Goal: Transaction & Acquisition: Purchase product/service

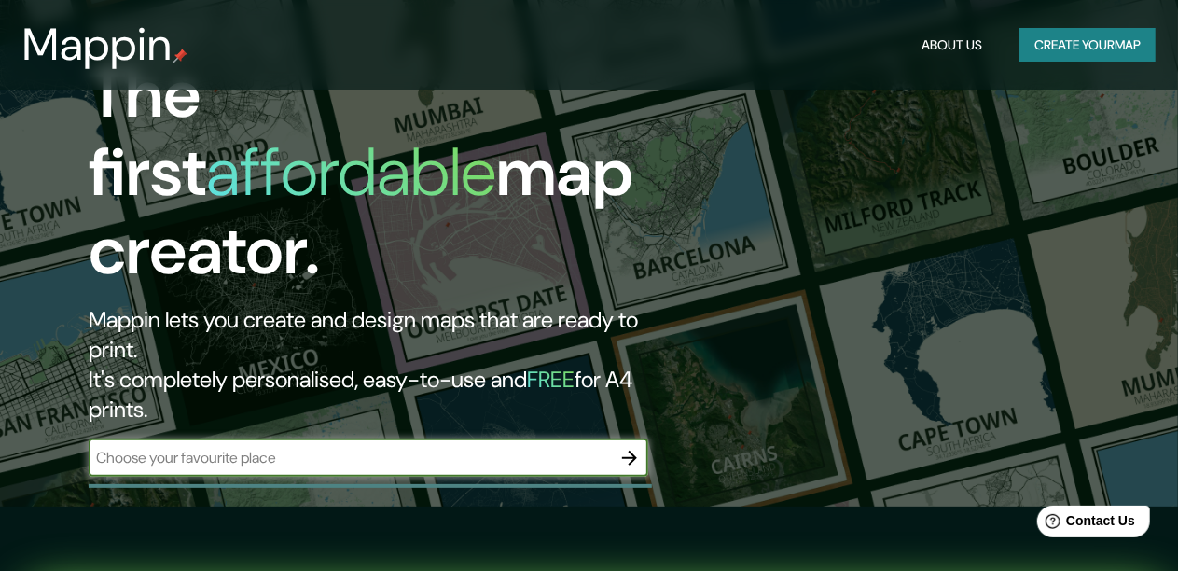
scroll to position [93, 0]
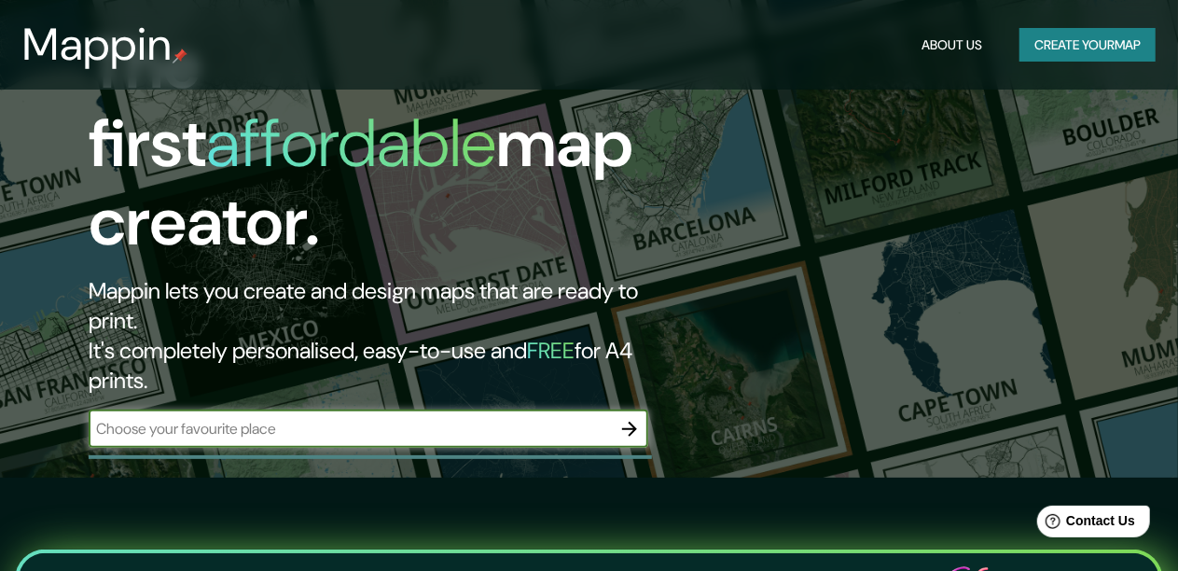
click at [278, 418] on input "text" at bounding box center [350, 428] width 522 height 21
paste input "[PERSON_NAME] 2641. COL PROVIDENCIA . [GEOGRAPHIC_DATA], [GEOGRAPHIC_DATA]"
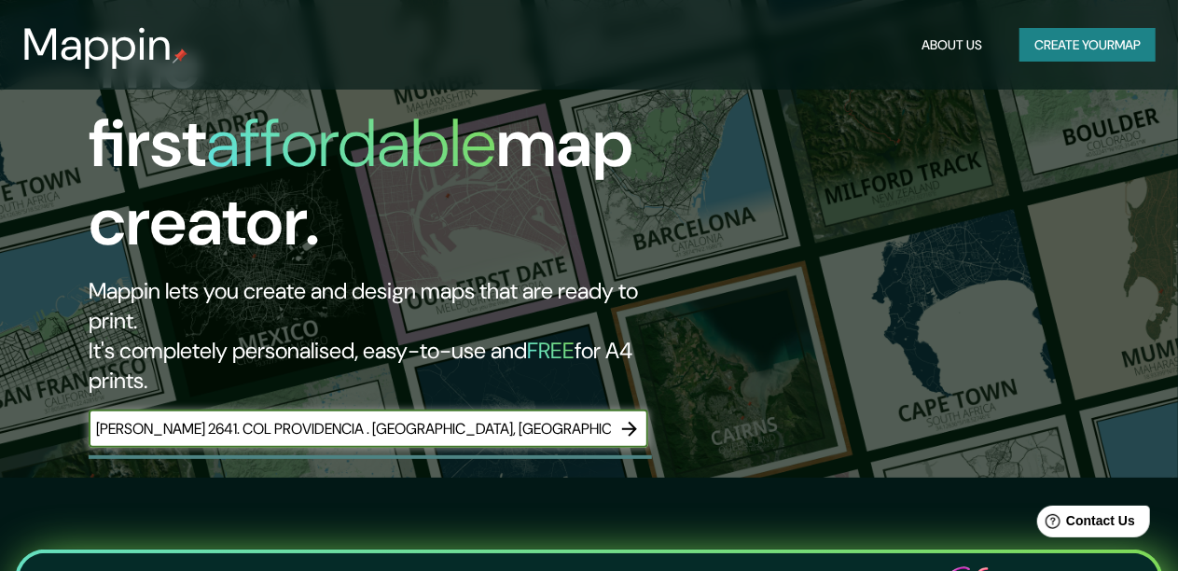
type input "[PERSON_NAME] 2641. COL PROVIDENCIA . [GEOGRAPHIC_DATA], [GEOGRAPHIC_DATA]"
click at [629, 418] on icon "button" at bounding box center [629, 429] width 22 height 22
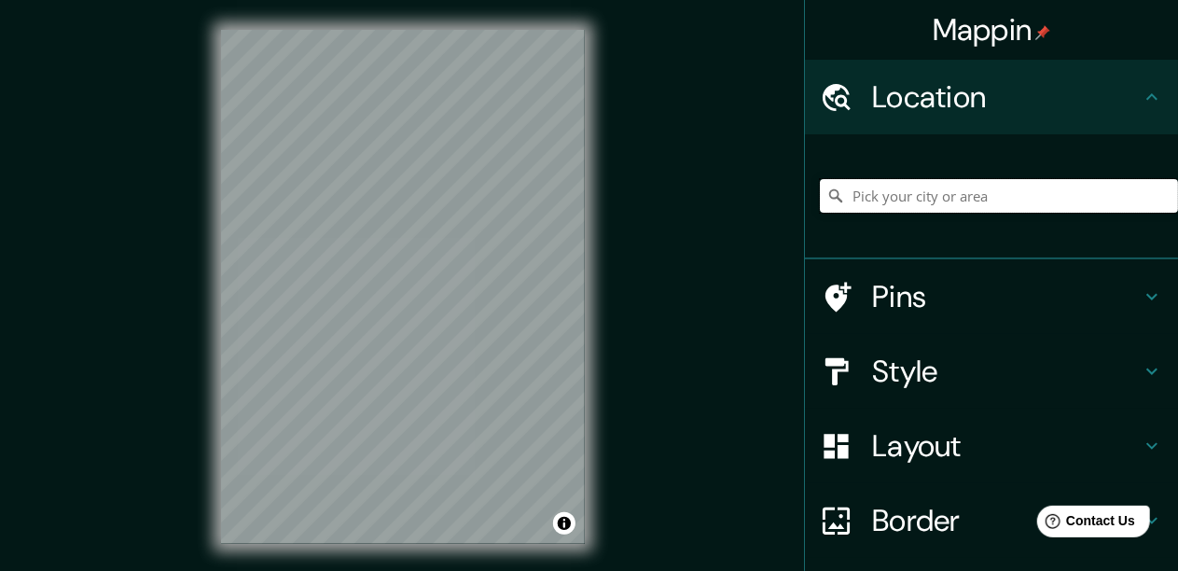
click at [864, 201] on input "Pick your city or area" at bounding box center [999, 196] width 358 height 34
paste input "[PERSON_NAME] 2641. COL PROVIDENCIA . [GEOGRAPHIC_DATA], [GEOGRAPHIC_DATA]"
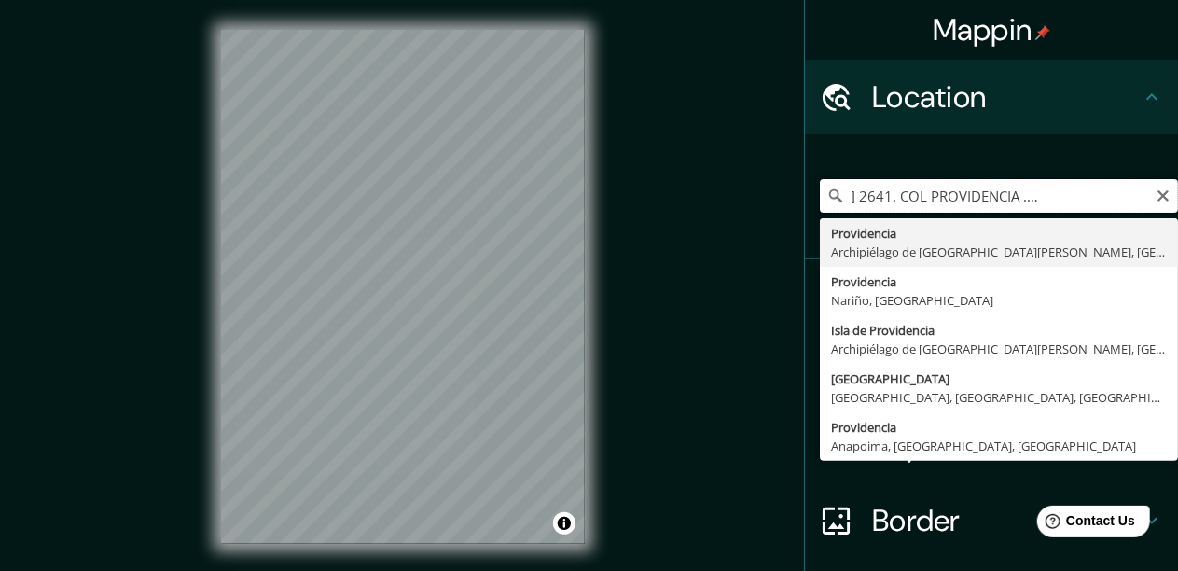
type input "Providencia, Archipiélago de [GEOGRAPHIC_DATA][PERSON_NAME], [GEOGRAPHIC_DATA]"
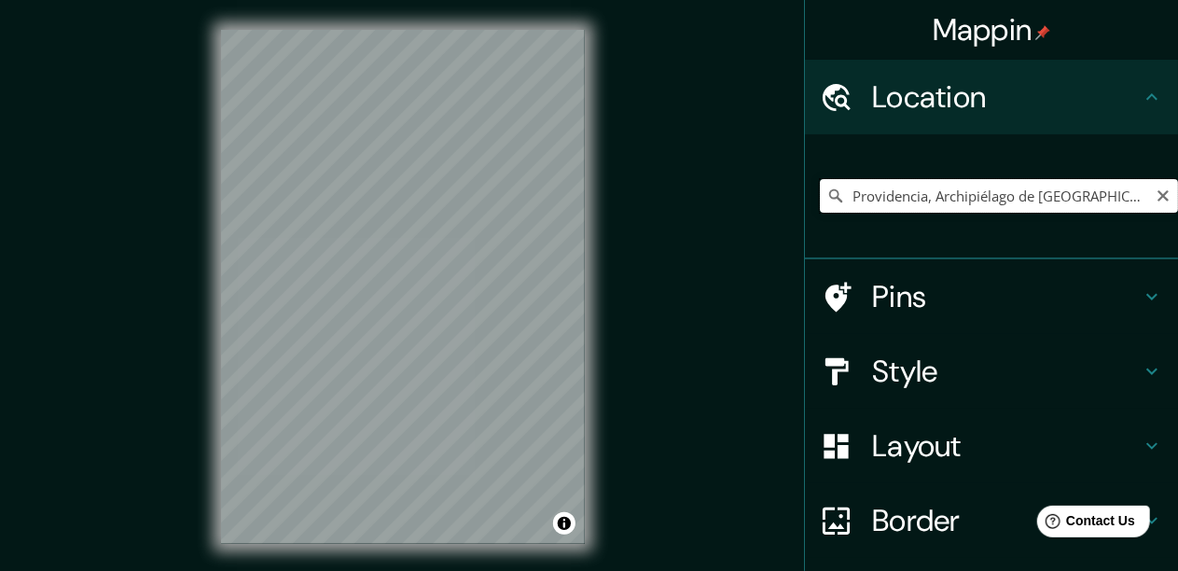
scroll to position [0, 37]
drag, startPoint x: 833, startPoint y: 199, endPoint x: 1193, endPoint y: 190, distance: 360.2
click at [1177, 190] on html "Mappin Location [GEOGRAPHIC_DATA], [GEOGRAPHIC_DATA][PERSON_NAME], [GEOGRAPHIC_…" at bounding box center [589, 285] width 1178 height 571
paste input "[PERSON_NAME] 2641. COL PROVIDENCIA . [GEOGRAPHIC_DATA], [GEOGRAPHIC_DATA]"
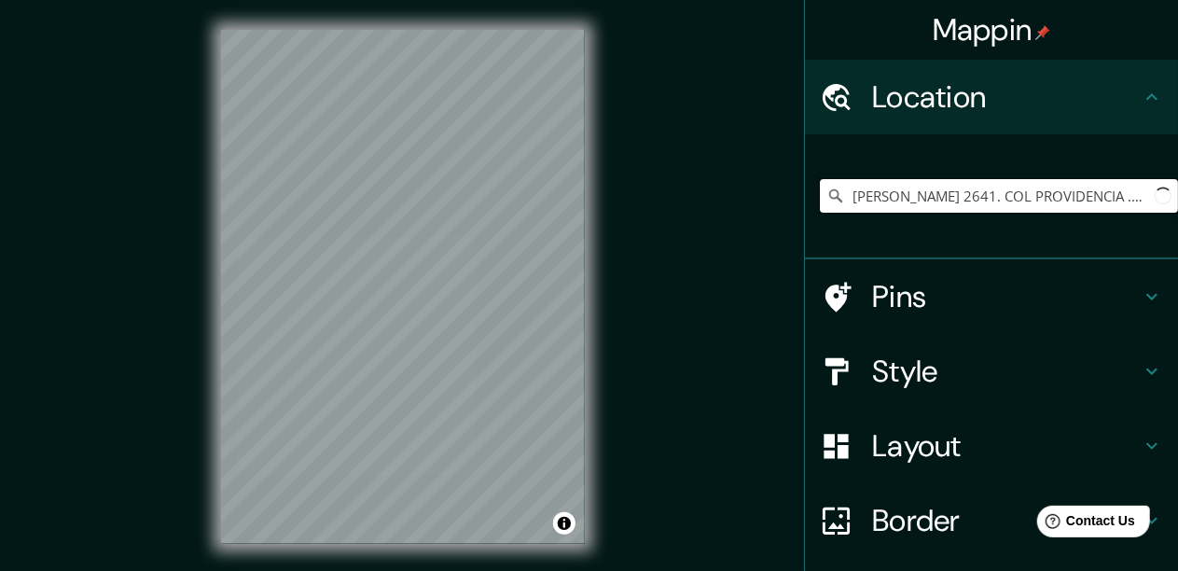
scroll to position [0, 104]
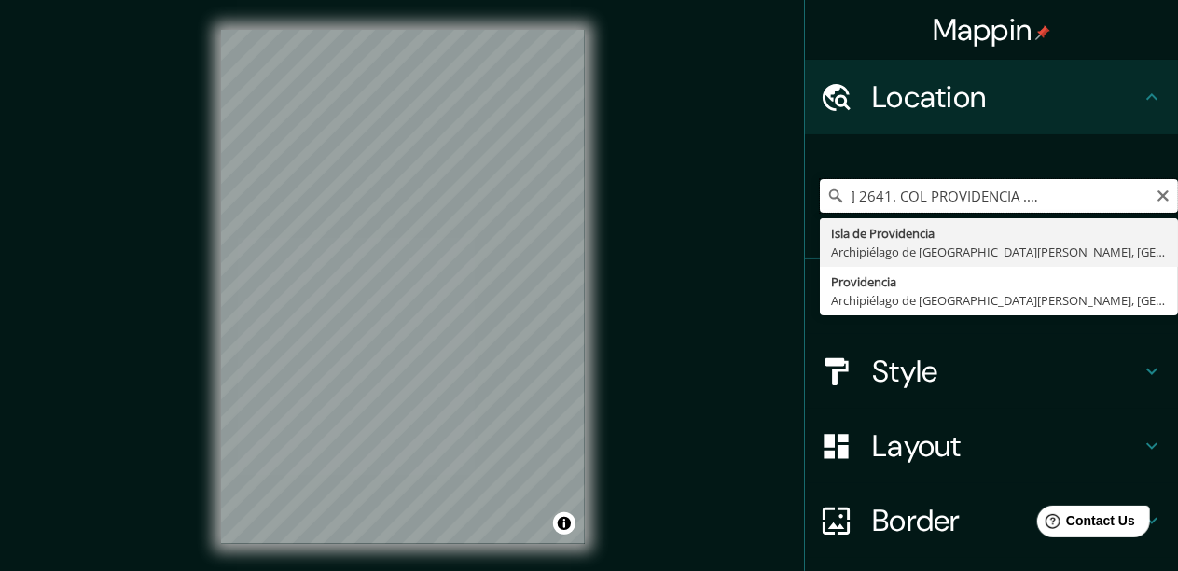
click at [924, 197] on input "[PERSON_NAME] 2641. COL PROVIDENCIA . [GEOGRAPHIC_DATA], [GEOGRAPHIC_DATA]" at bounding box center [999, 196] width 358 height 34
drag, startPoint x: 924, startPoint y: 197, endPoint x: 750, endPoint y: 196, distance: 174.4
click at [750, 196] on div "Mappin Location [PERSON_NAME] 2641. COL PROVIDENCIA . [GEOGRAPHIC_DATA], [GEOGR…" at bounding box center [589, 302] width 1178 height 604
click at [914, 182] on input "[PERSON_NAME] 2641. COL PROVIDENCIA . [GEOGRAPHIC_DATA], [GEOGRAPHIC_DATA]" at bounding box center [999, 196] width 358 height 34
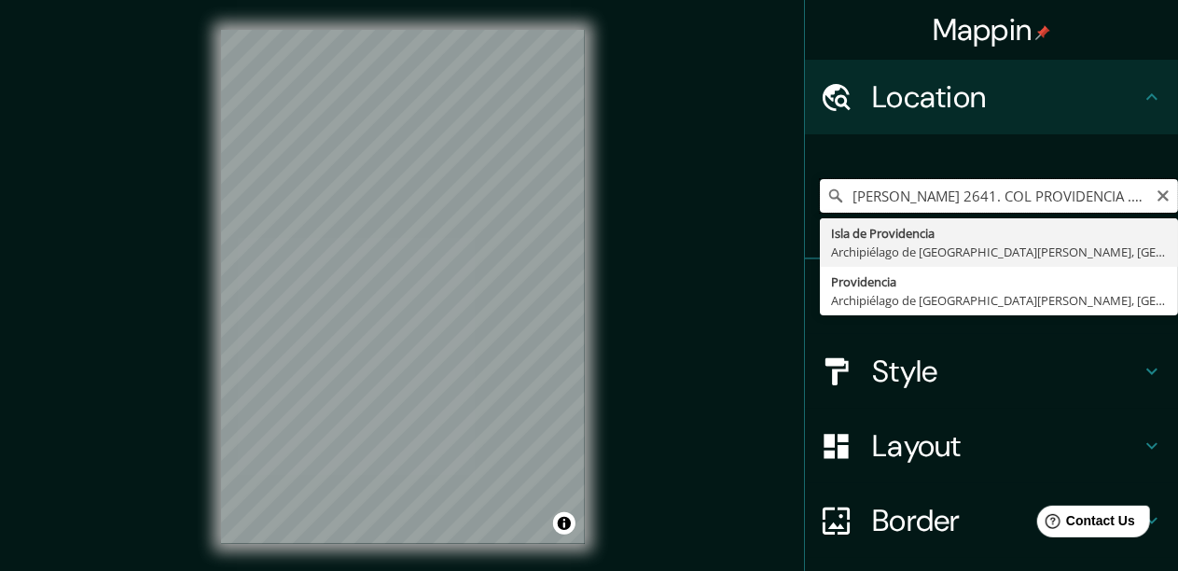
click at [1036, 198] on input "[PERSON_NAME] 2641. COL PROVIDENCIA . [GEOGRAPHIC_DATA], [GEOGRAPHIC_DATA]" at bounding box center [999, 196] width 358 height 34
click at [1124, 86] on h4 "Location" at bounding box center [1006, 96] width 269 height 37
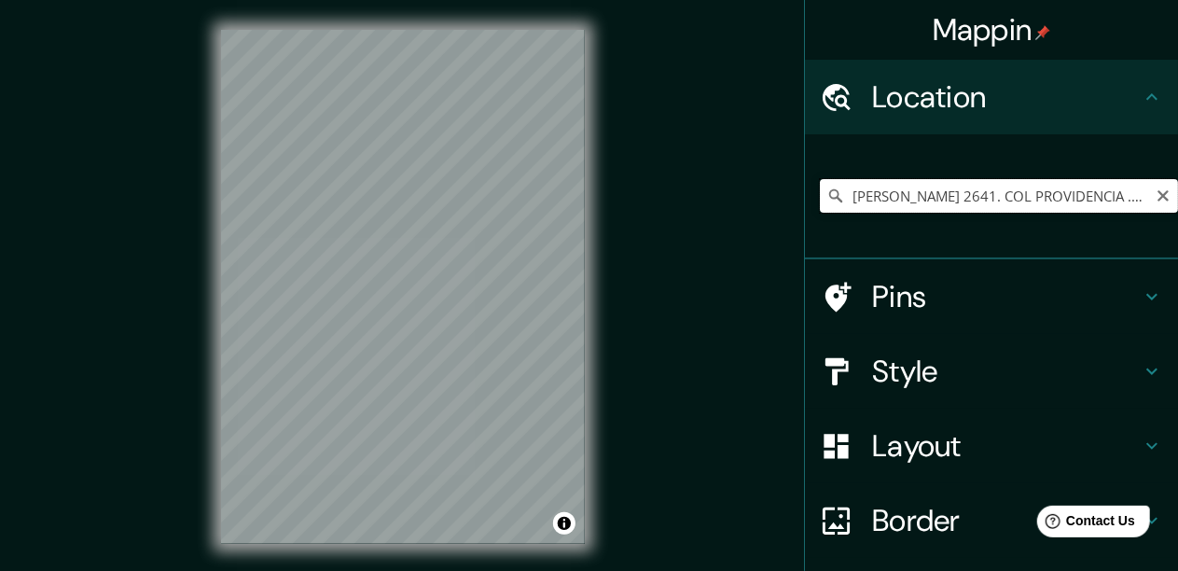
click at [1002, 200] on input "[PERSON_NAME] 2641. COL PROVIDENCIA . [GEOGRAPHIC_DATA], [GEOGRAPHIC_DATA]" at bounding box center [999, 196] width 358 height 34
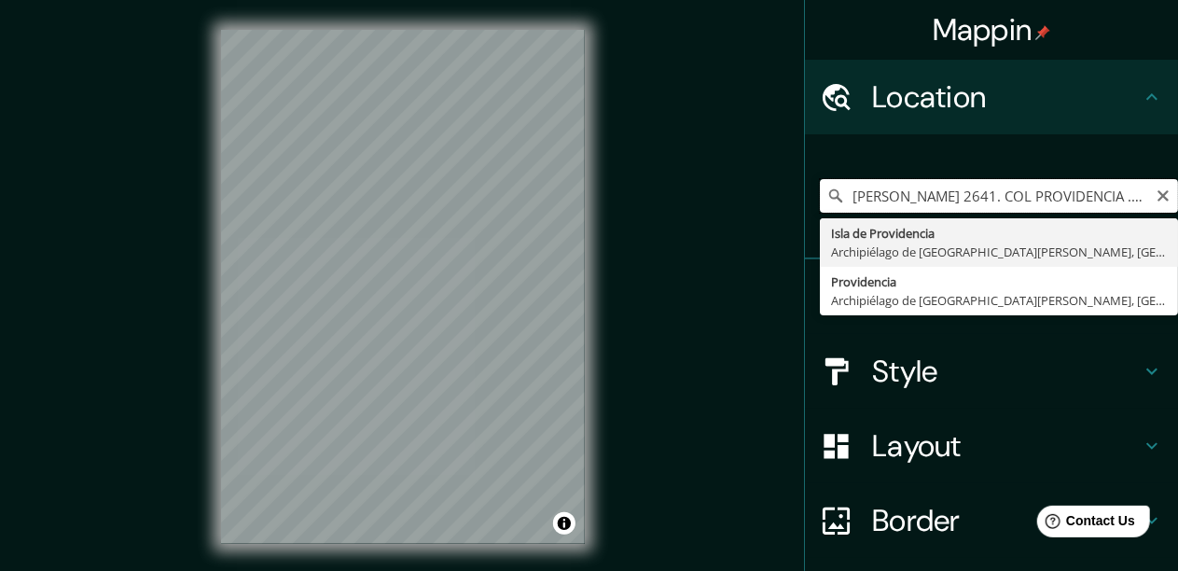
click at [1019, 194] on input "[PERSON_NAME] 2641. COL PROVIDENCIA . [GEOGRAPHIC_DATA], [GEOGRAPHIC_DATA]" at bounding box center [999, 196] width 358 height 34
drag, startPoint x: 1019, startPoint y: 194, endPoint x: 1193, endPoint y: 195, distance: 174.4
click at [1177, 195] on html "Mappin Location [PERSON_NAME] 2641. COL PROVIDENCIA . [GEOGRAPHIC_DATA], [GEOGR…" at bounding box center [589, 285] width 1178 height 571
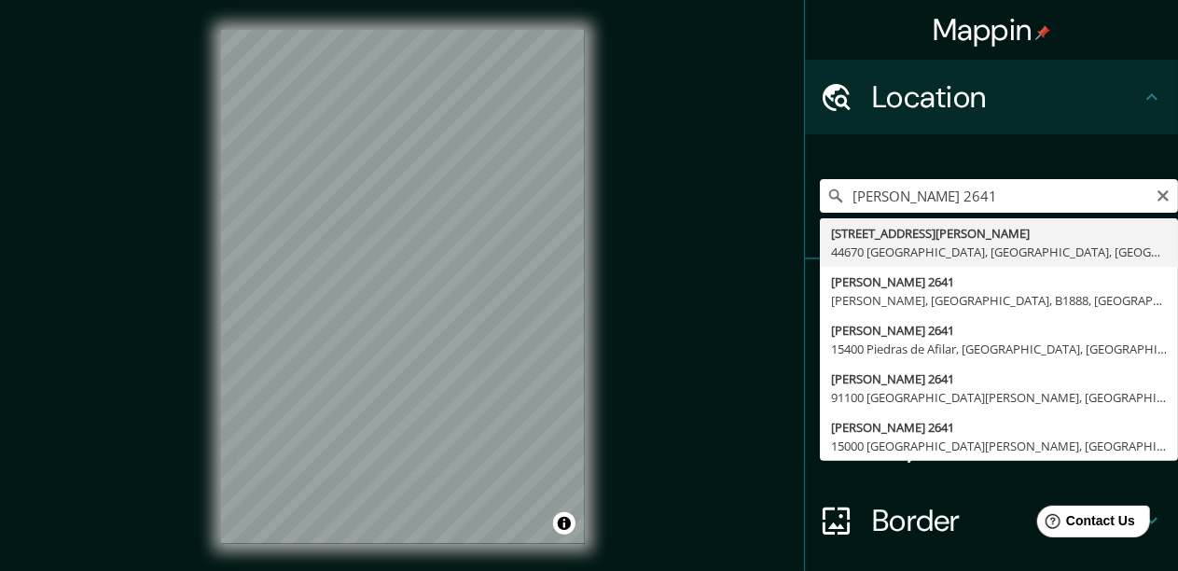
type input "[STREET_ADDRESS][PERSON_NAME]"
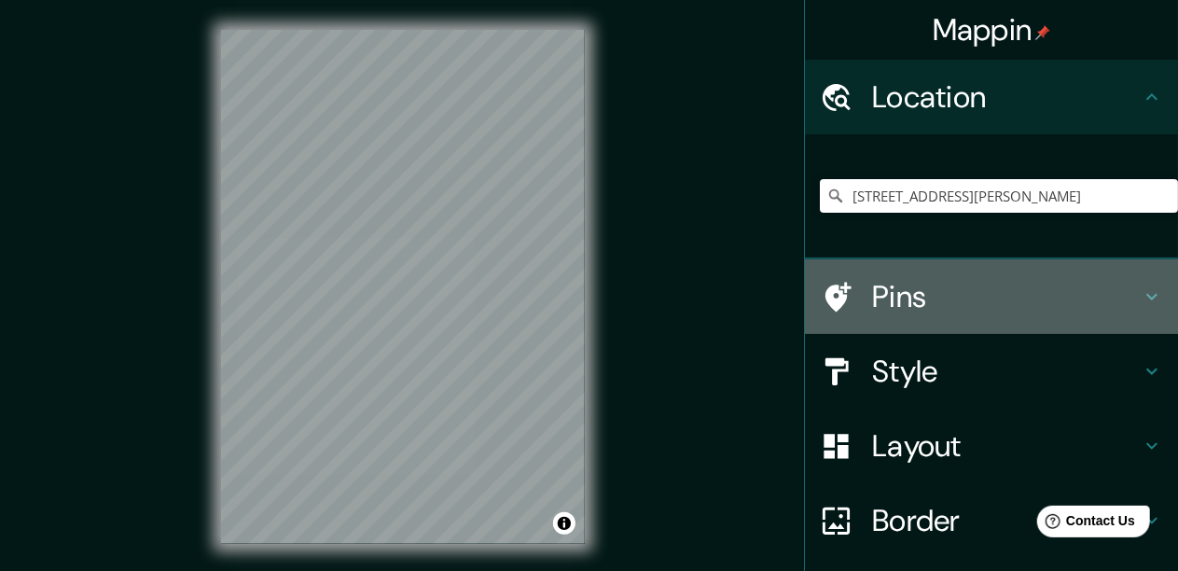
click at [1105, 282] on h4 "Pins" at bounding box center [1006, 296] width 269 height 37
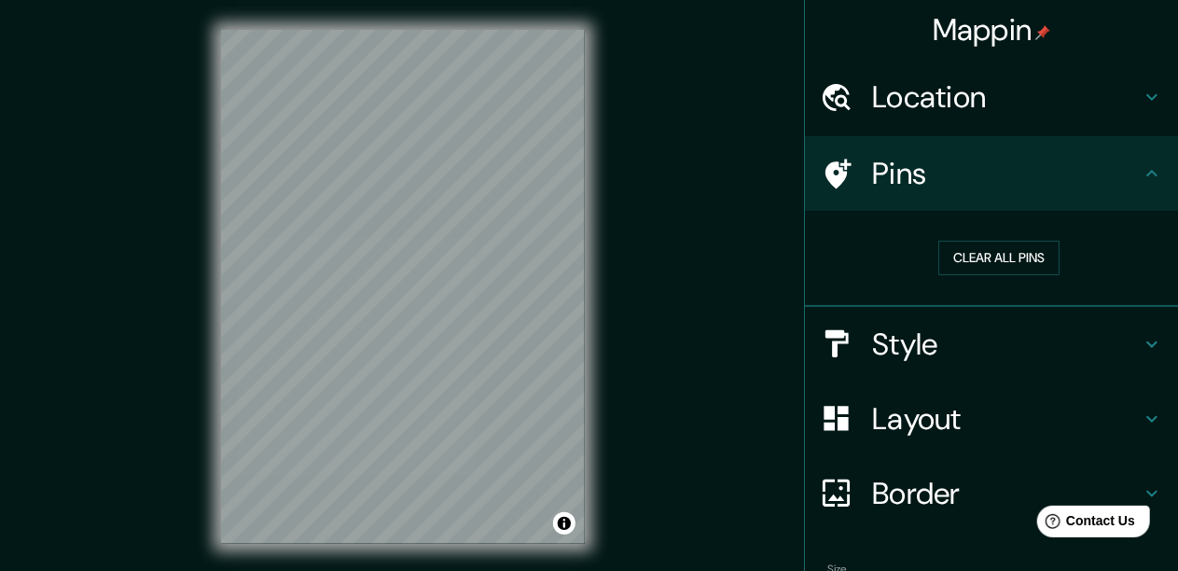
click at [948, 192] on div "Pins" at bounding box center [991, 173] width 373 height 75
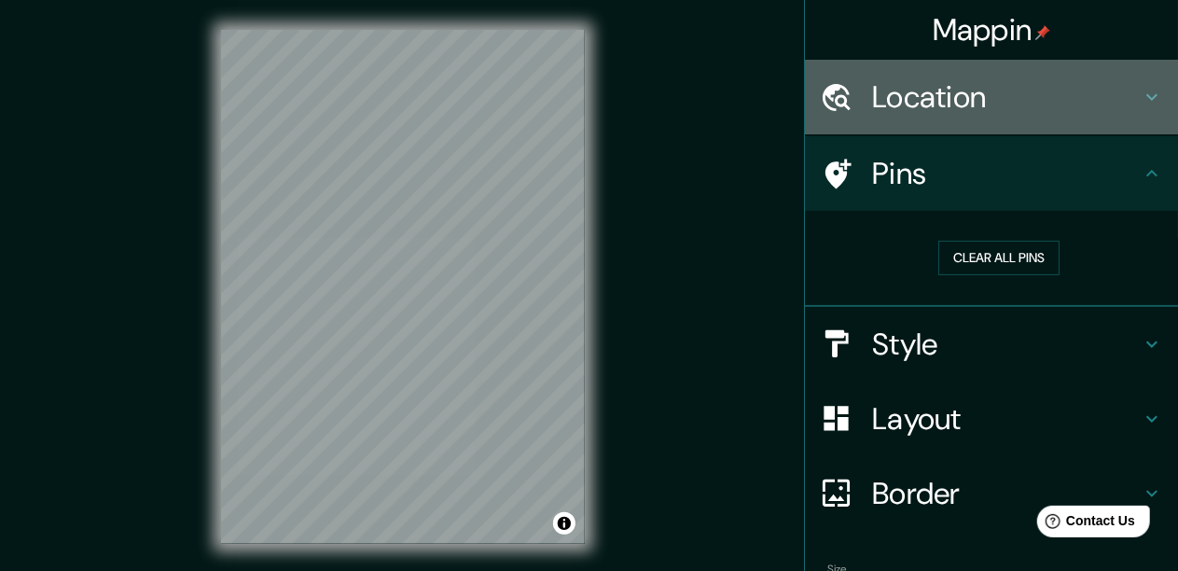
click at [1101, 100] on h4 "Location" at bounding box center [1006, 96] width 269 height 37
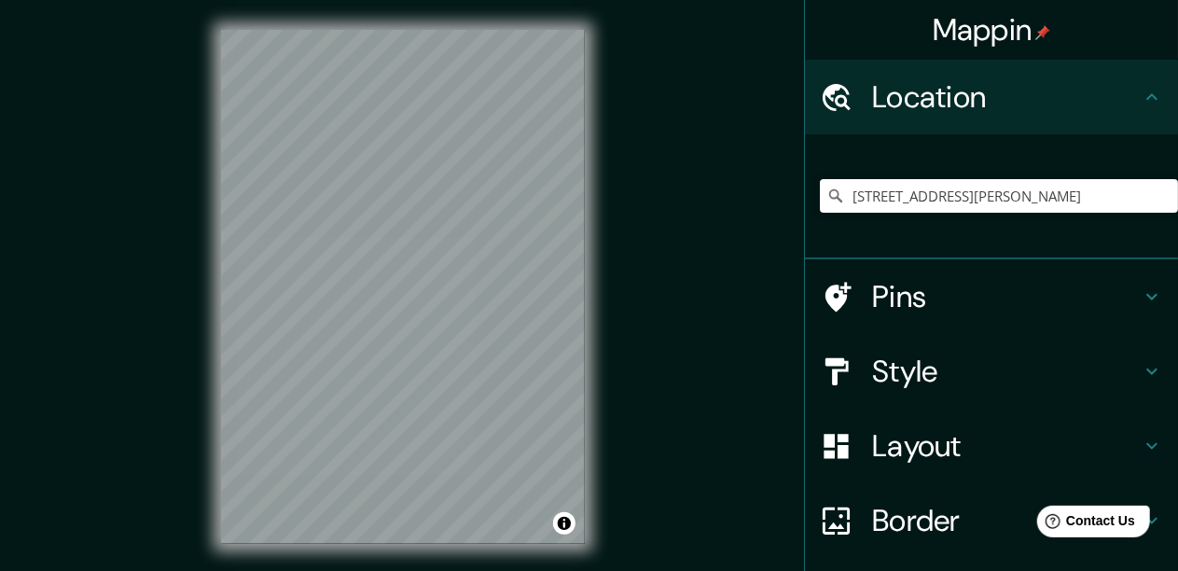
click at [1101, 100] on h4 "Location" at bounding box center [1006, 96] width 269 height 37
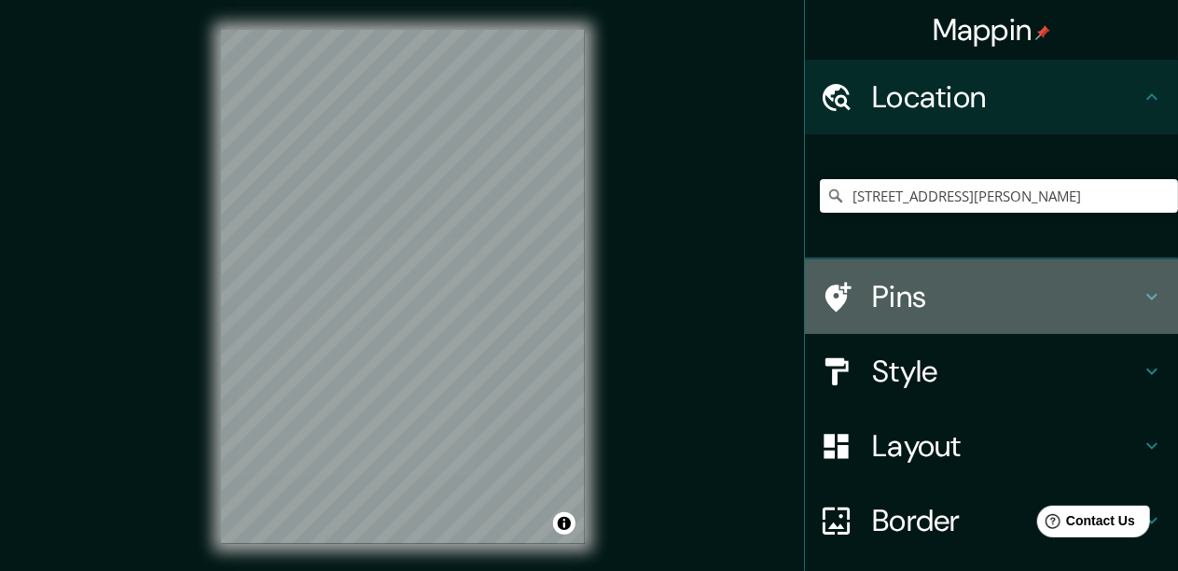
click at [953, 297] on h4 "Pins" at bounding box center [1006, 296] width 269 height 37
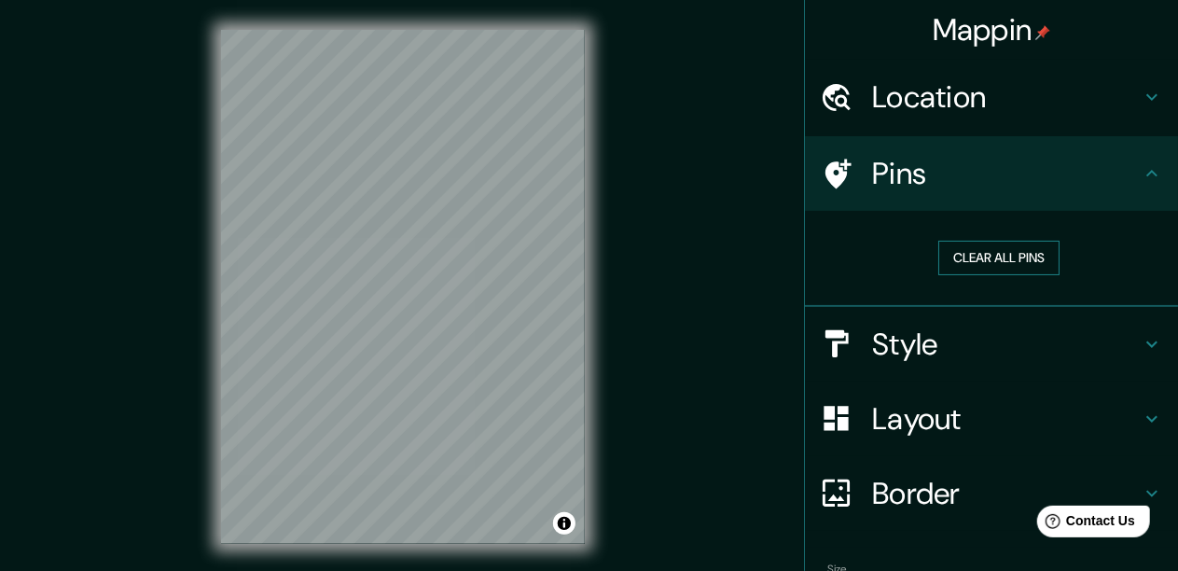
click at [998, 256] on button "Clear all pins" at bounding box center [998, 258] width 121 height 35
click at [1020, 250] on button "Clear all pins" at bounding box center [998, 258] width 121 height 35
click at [923, 321] on div "Style" at bounding box center [991, 344] width 373 height 75
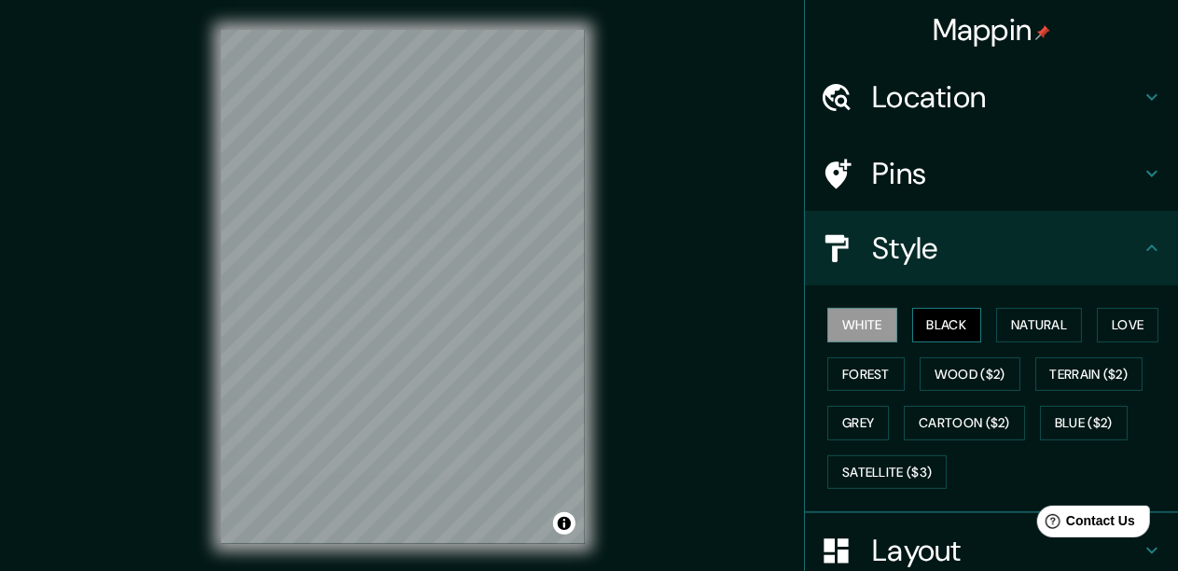
click at [927, 323] on button "Black" at bounding box center [947, 325] width 70 height 35
click at [1028, 317] on button "Natural" at bounding box center [1039, 325] width 86 height 35
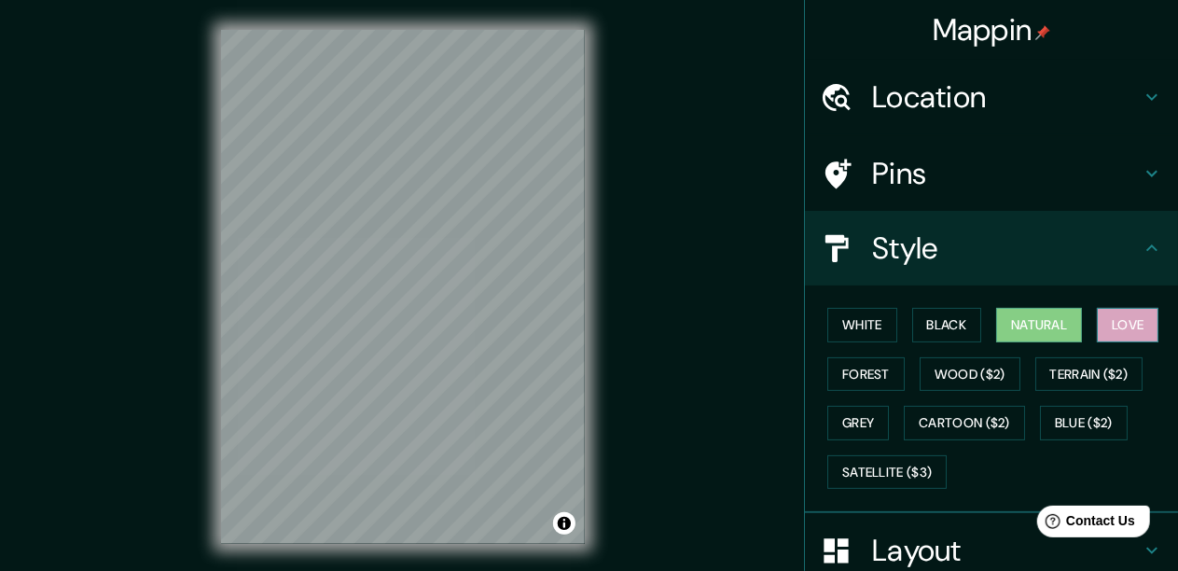
click at [1116, 316] on button "Love" at bounding box center [1128, 325] width 62 height 35
click at [851, 368] on button "Forest" at bounding box center [865, 374] width 77 height 35
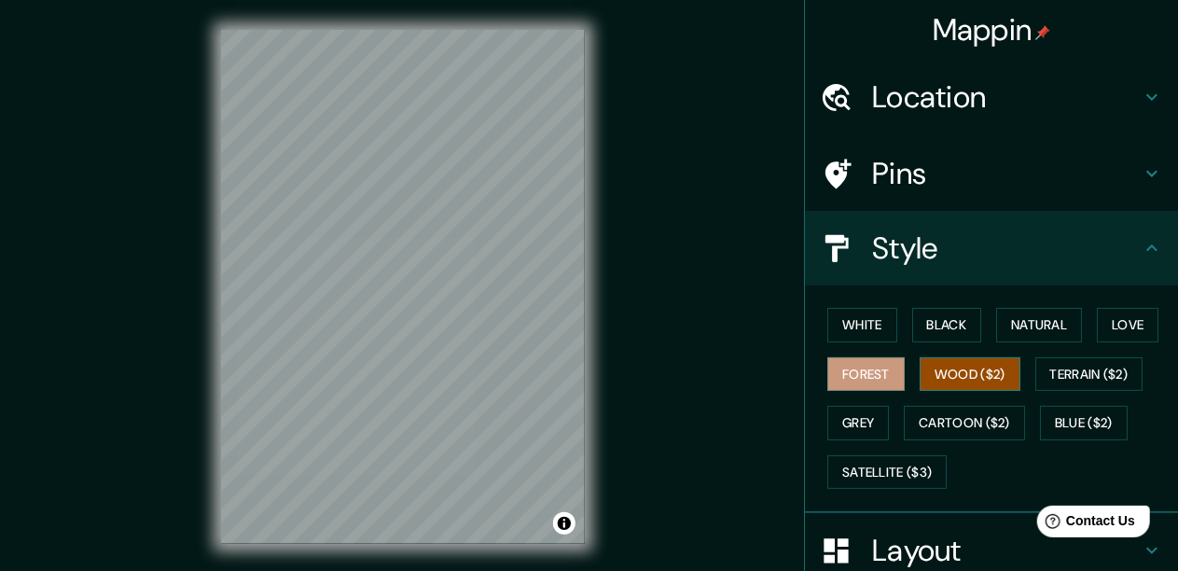
click at [968, 368] on button "Wood ($2)" at bounding box center [970, 374] width 101 height 35
click at [1057, 374] on button "Terrain ($2)" at bounding box center [1089, 374] width 108 height 35
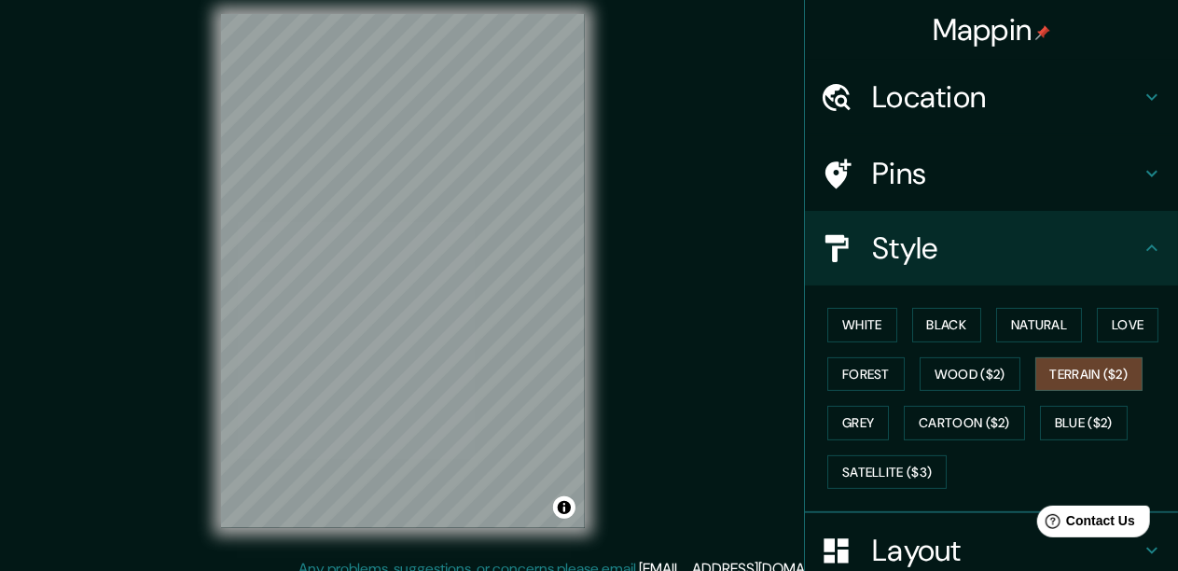
scroll to position [32, 0]
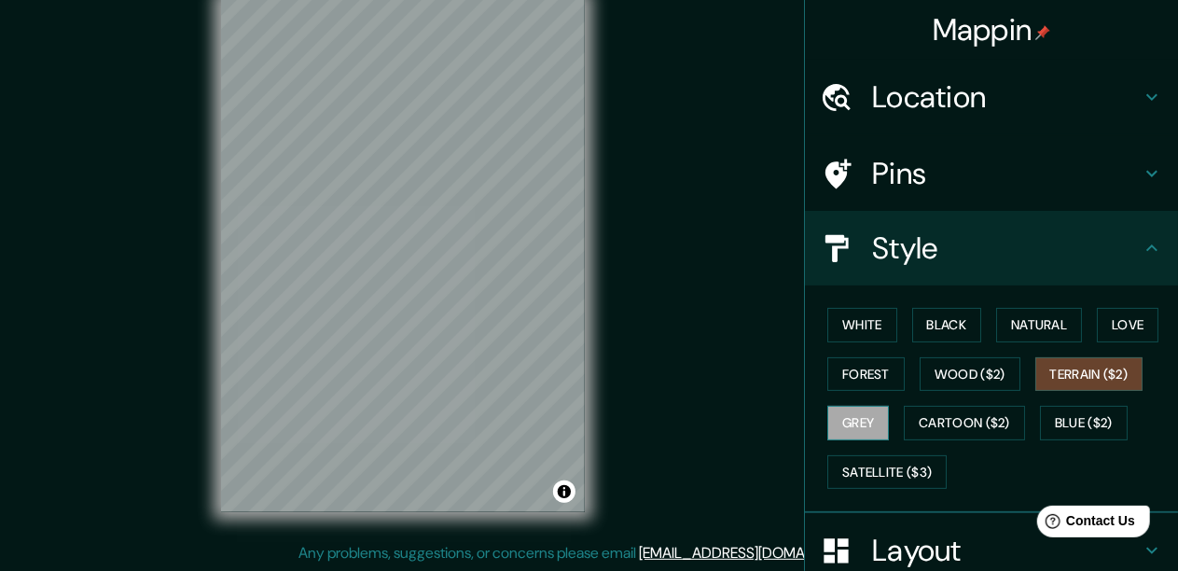
click at [840, 414] on button "Grey" at bounding box center [858, 423] width 62 height 35
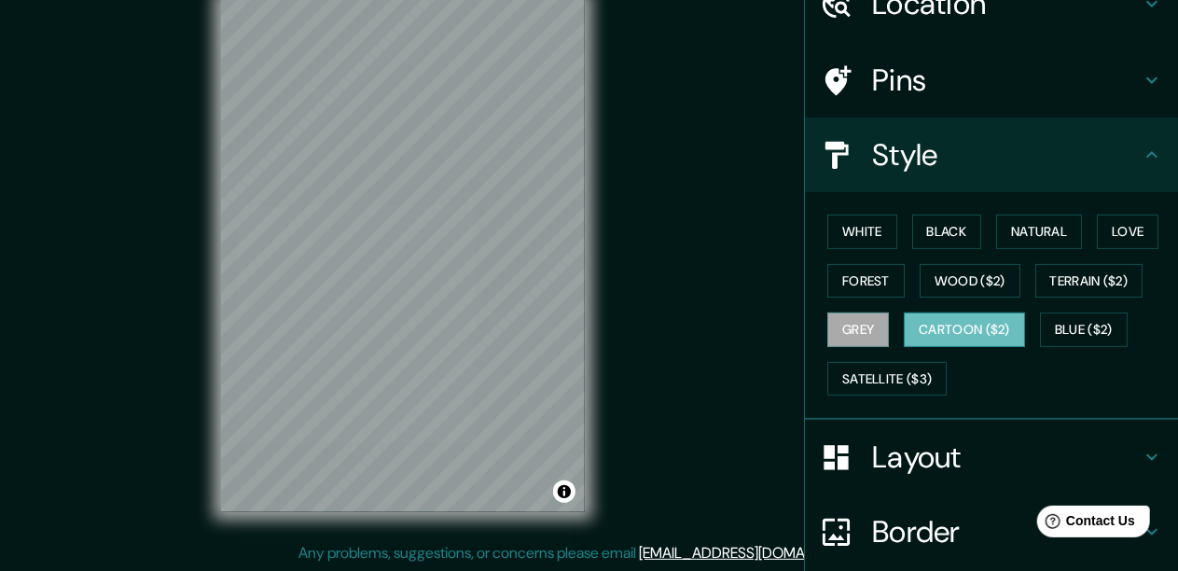
click at [970, 315] on button "Cartoon ($2)" at bounding box center [964, 329] width 121 height 35
click at [867, 382] on button "Satellite ($3)" at bounding box center [886, 379] width 119 height 35
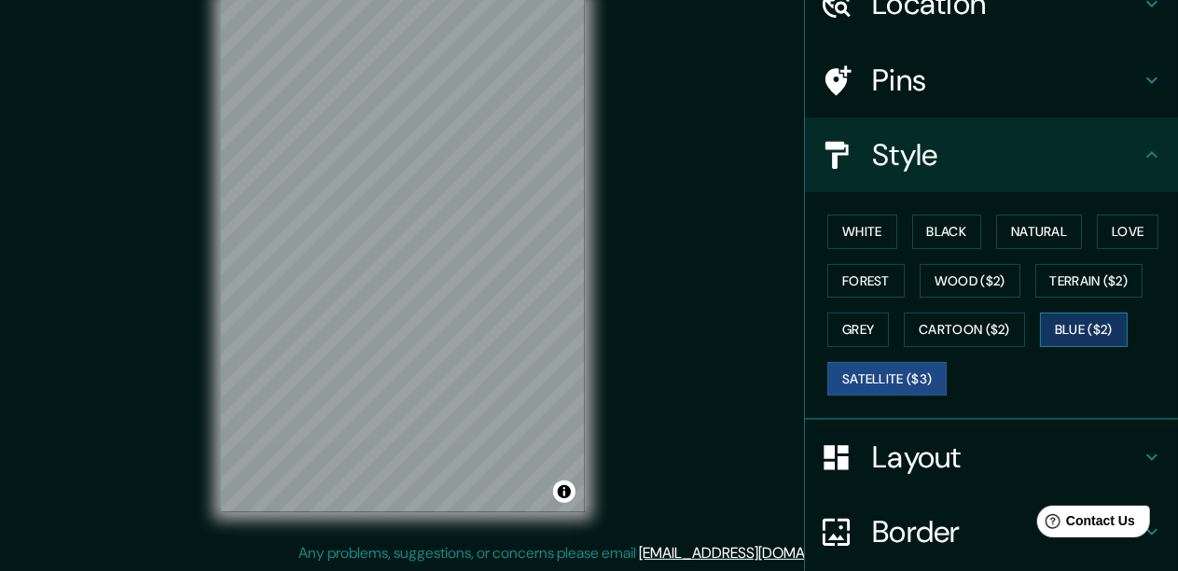
click at [1095, 321] on button "Blue ($2)" at bounding box center [1084, 329] width 88 height 35
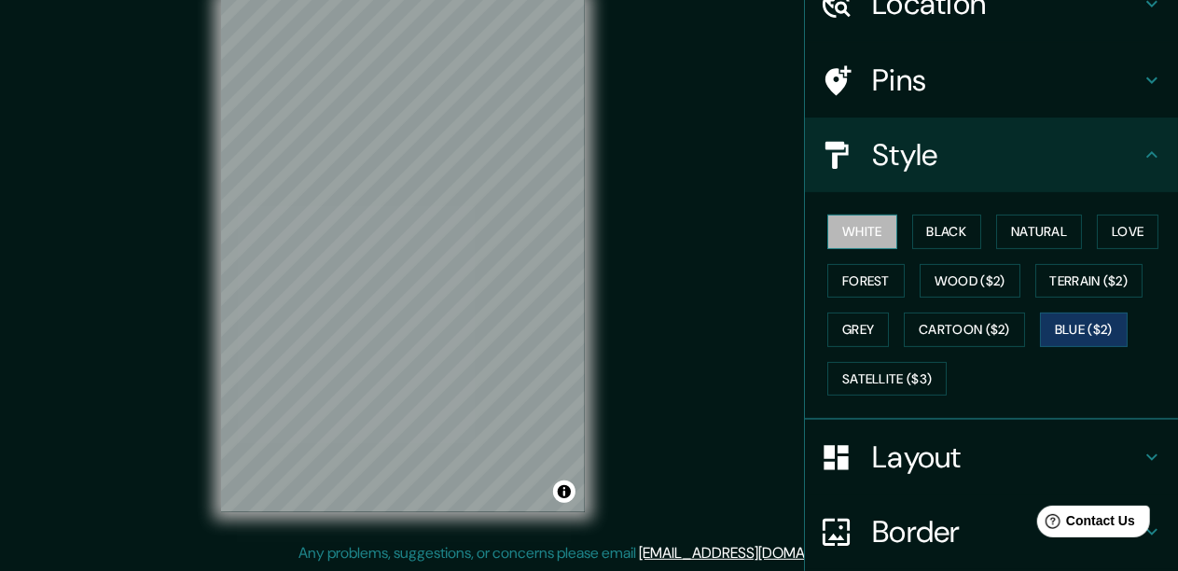
click at [831, 229] on button "White" at bounding box center [862, 232] width 70 height 35
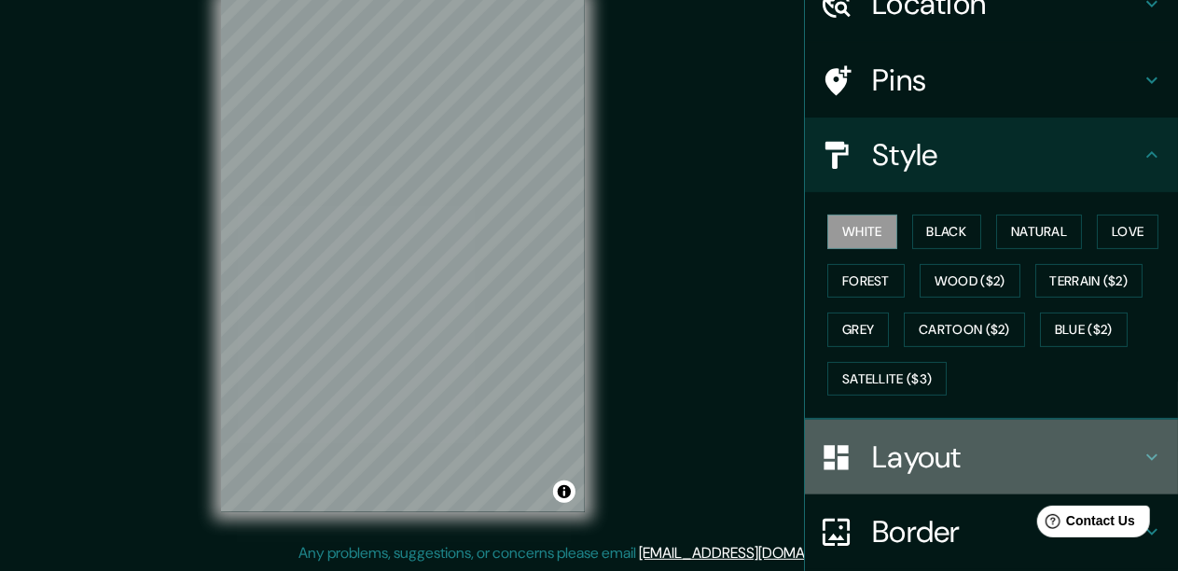
click at [933, 451] on h4 "Layout" at bounding box center [1006, 456] width 269 height 37
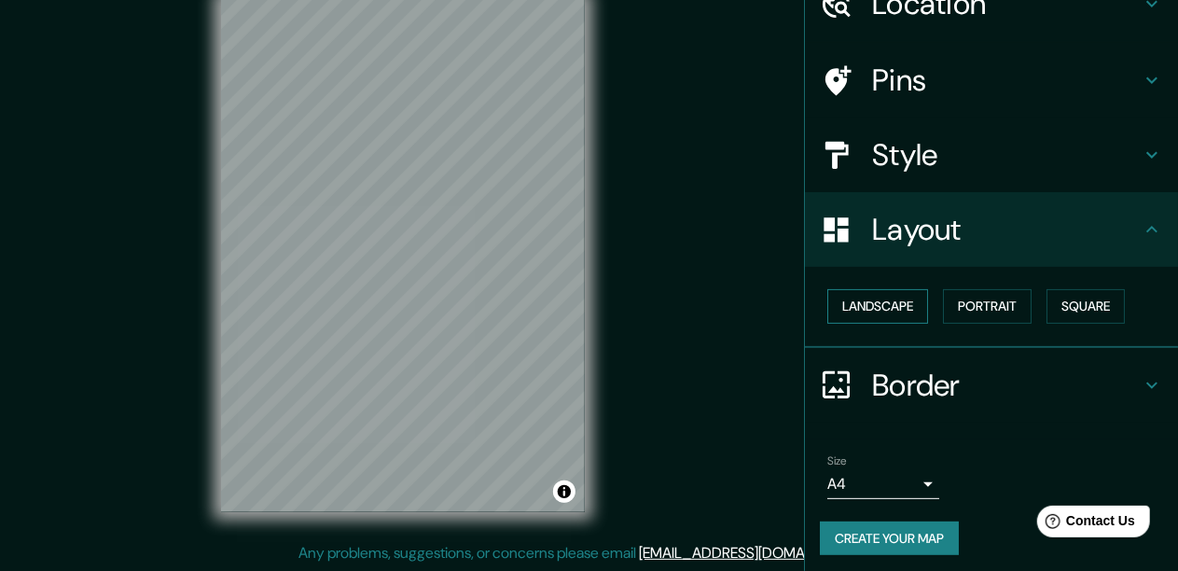
click at [885, 306] on button "Landscape" at bounding box center [877, 306] width 101 height 35
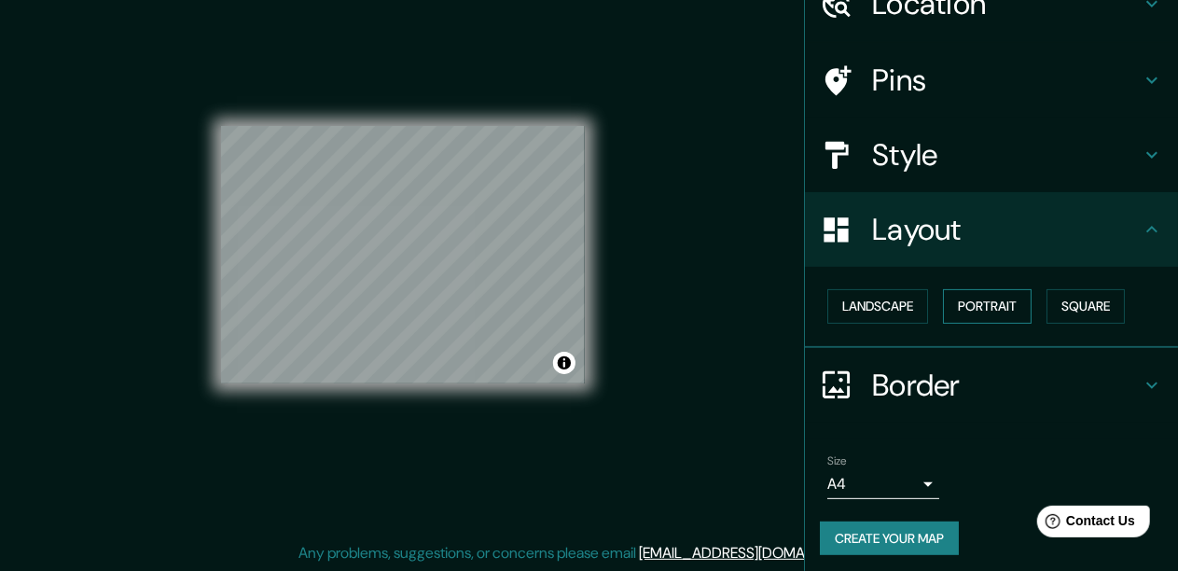
click at [1006, 301] on button "Portrait" at bounding box center [987, 306] width 89 height 35
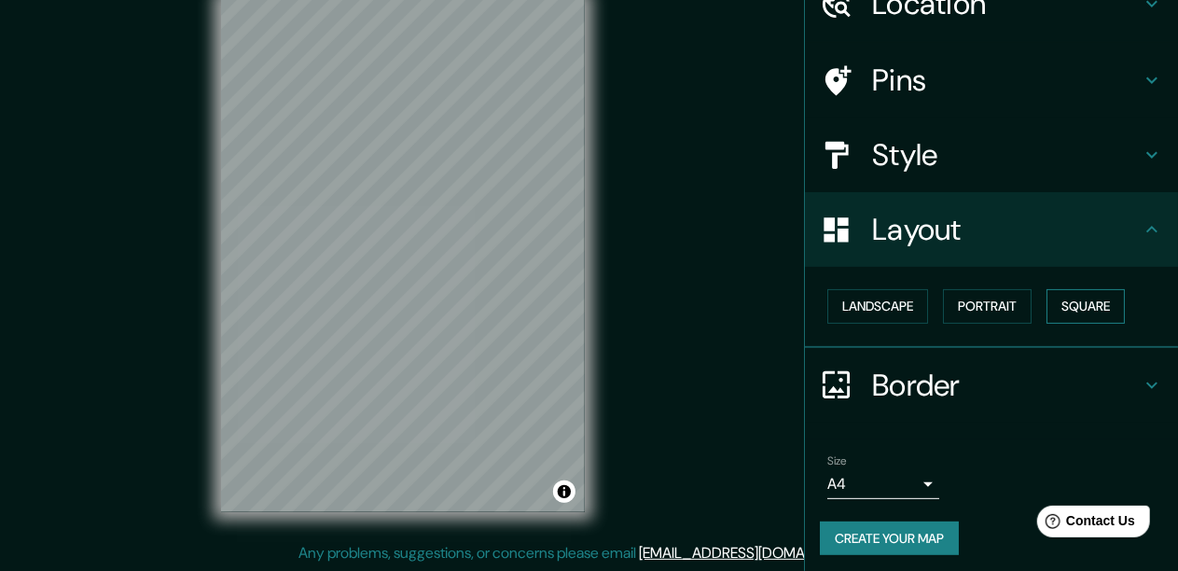
click at [1062, 294] on button "Square" at bounding box center [1086, 306] width 78 height 35
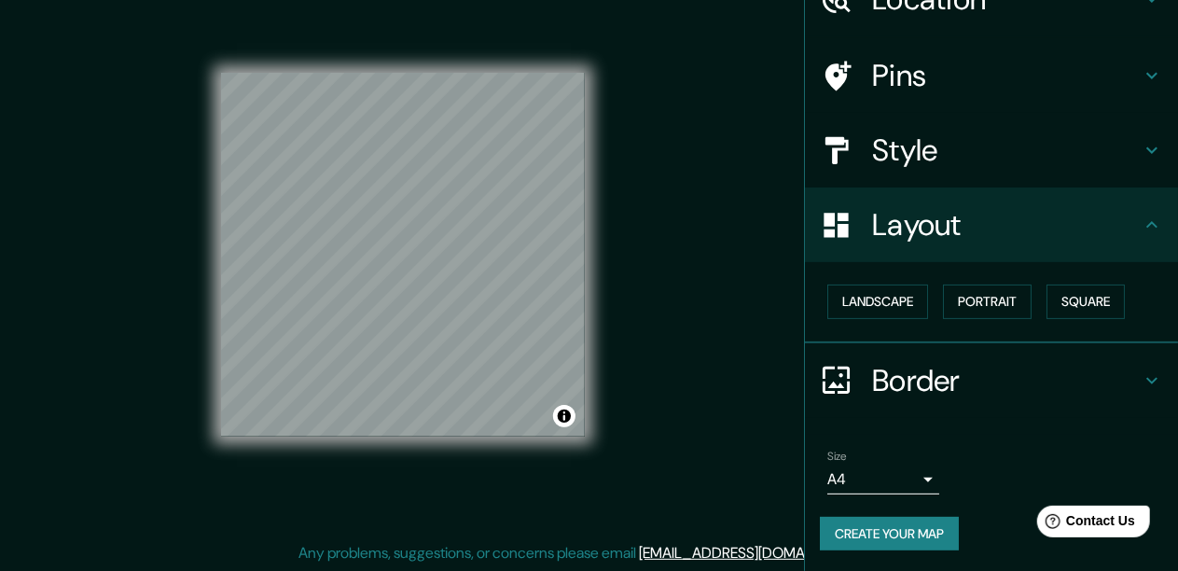
scroll to position [99, 0]
click at [937, 376] on h4 "Border" at bounding box center [1006, 379] width 269 height 37
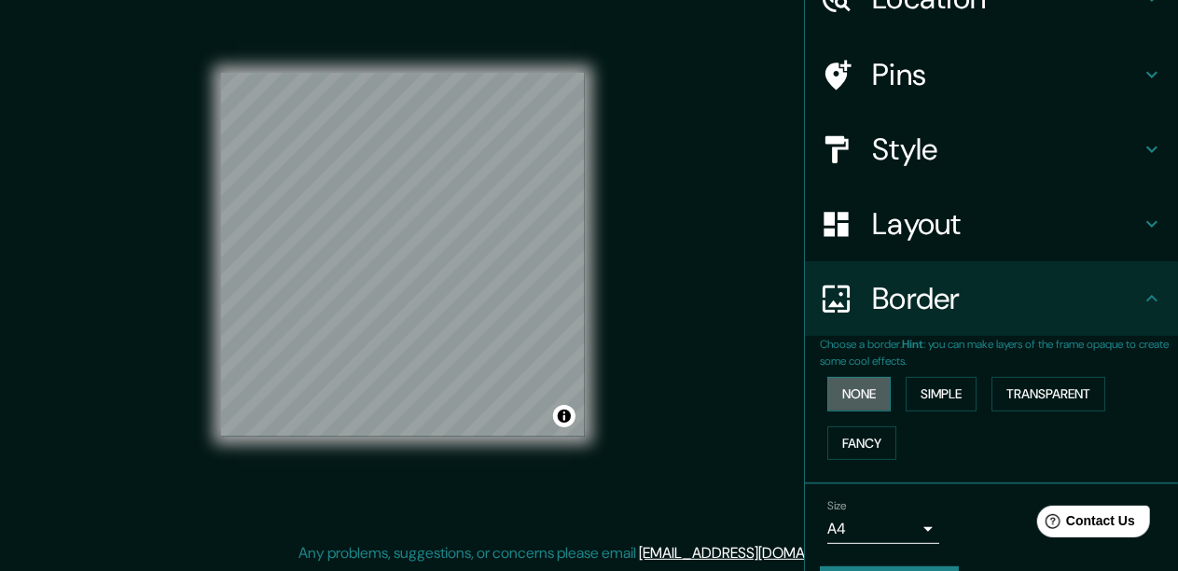
click at [838, 407] on button "None" at bounding box center [858, 394] width 63 height 35
click at [938, 386] on button "Simple" at bounding box center [941, 394] width 71 height 35
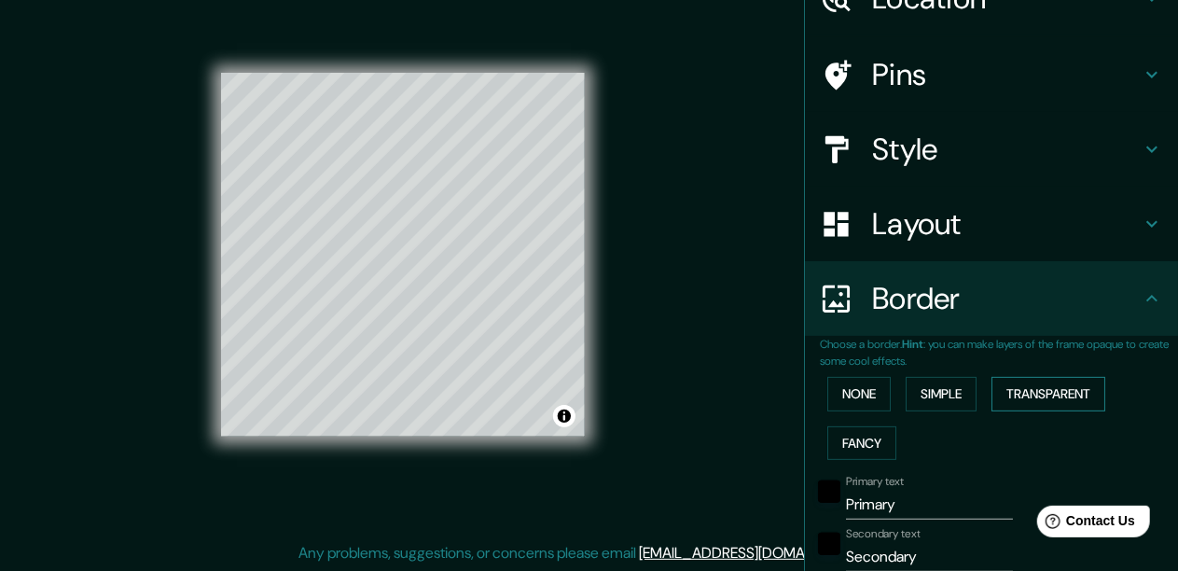
click at [1060, 385] on button "Transparent" at bounding box center [1049, 394] width 114 height 35
click at [837, 451] on button "Fancy" at bounding box center [861, 443] width 69 height 35
click at [853, 391] on button "None" at bounding box center [858, 394] width 63 height 35
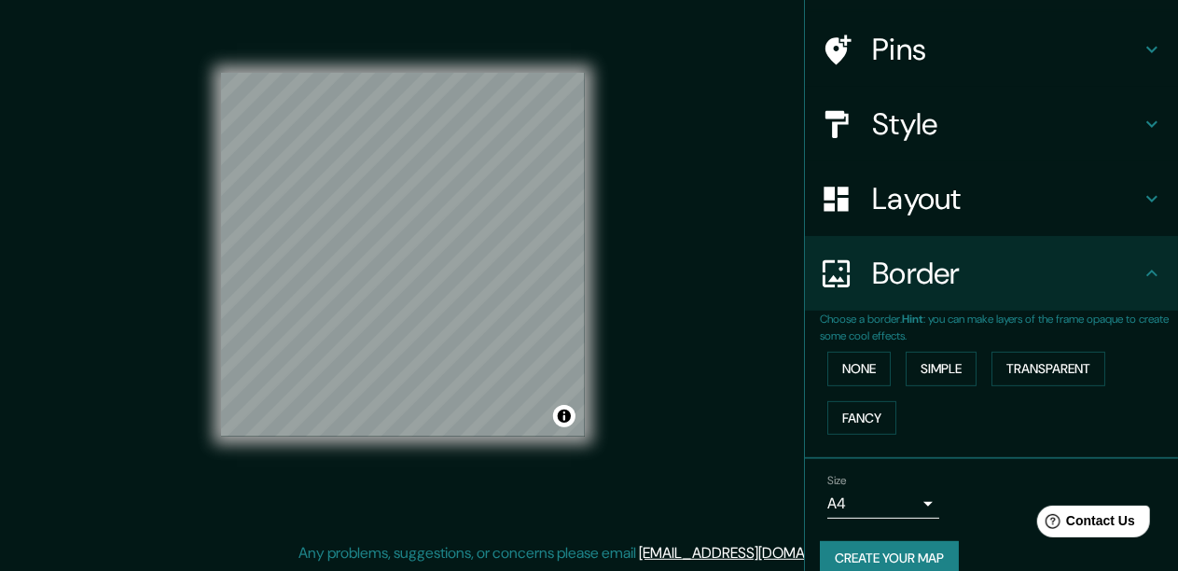
scroll to position [149, 0]
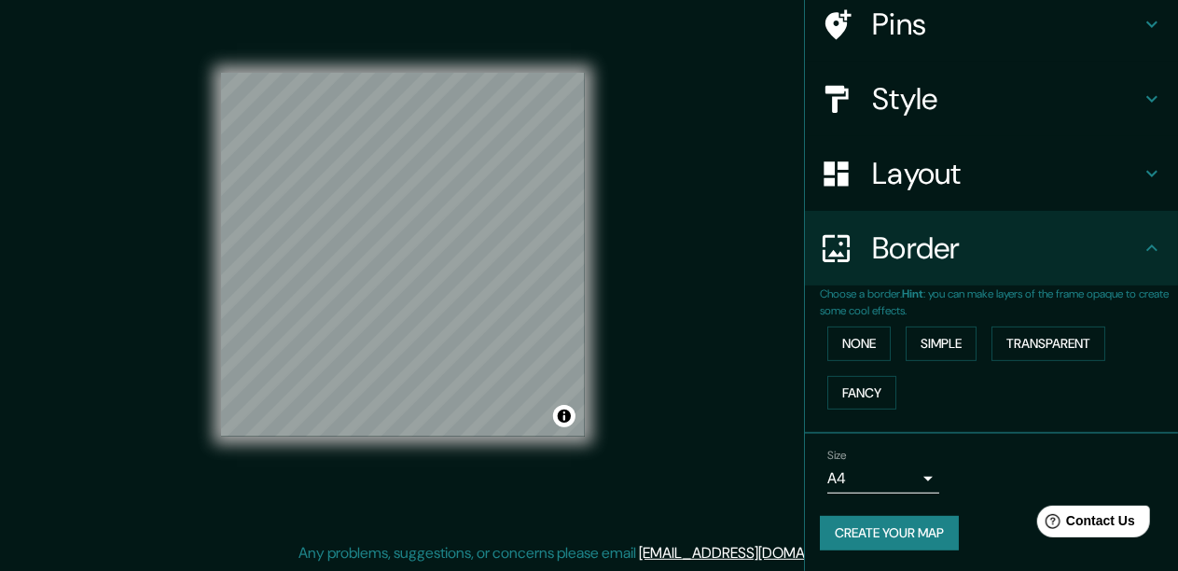
click at [897, 37] on h4 "Pins" at bounding box center [1006, 24] width 269 height 37
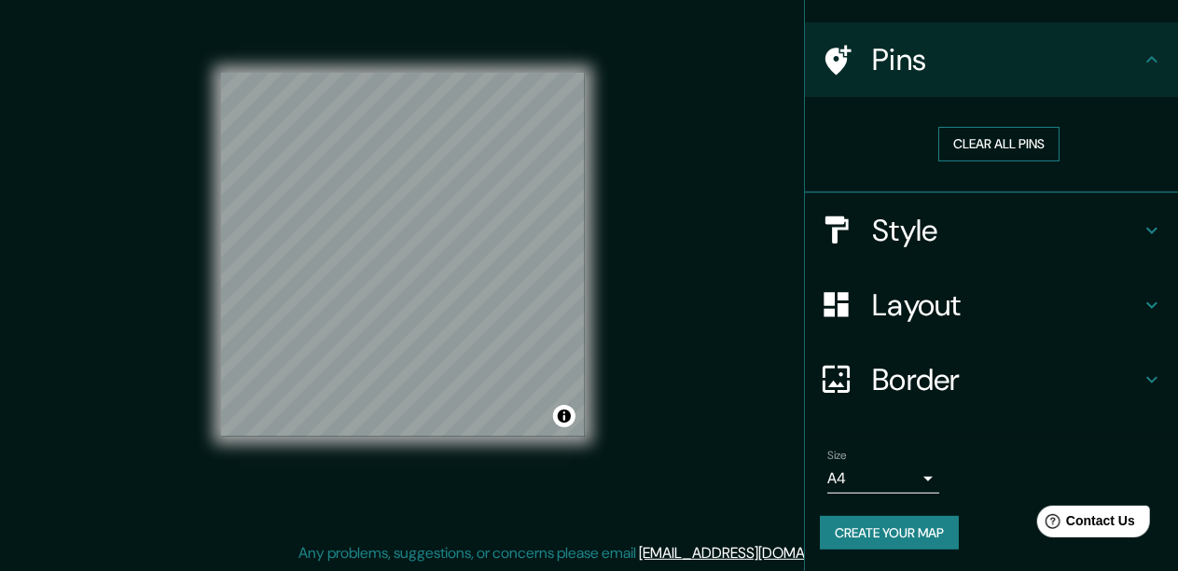
scroll to position [0, 0]
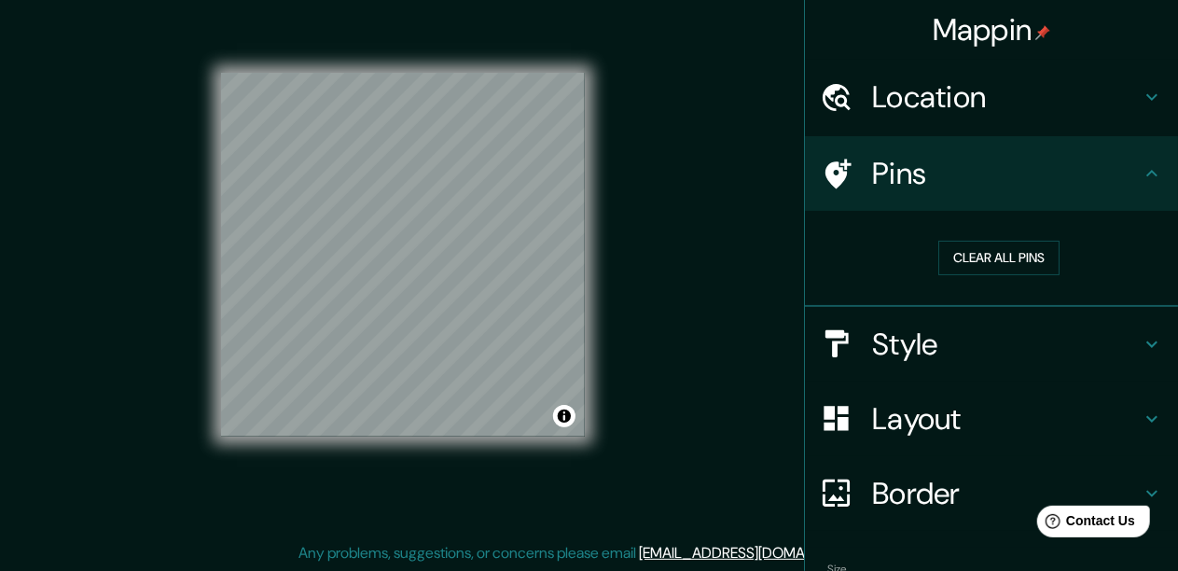
click at [931, 104] on h4 "Location" at bounding box center [1006, 96] width 269 height 37
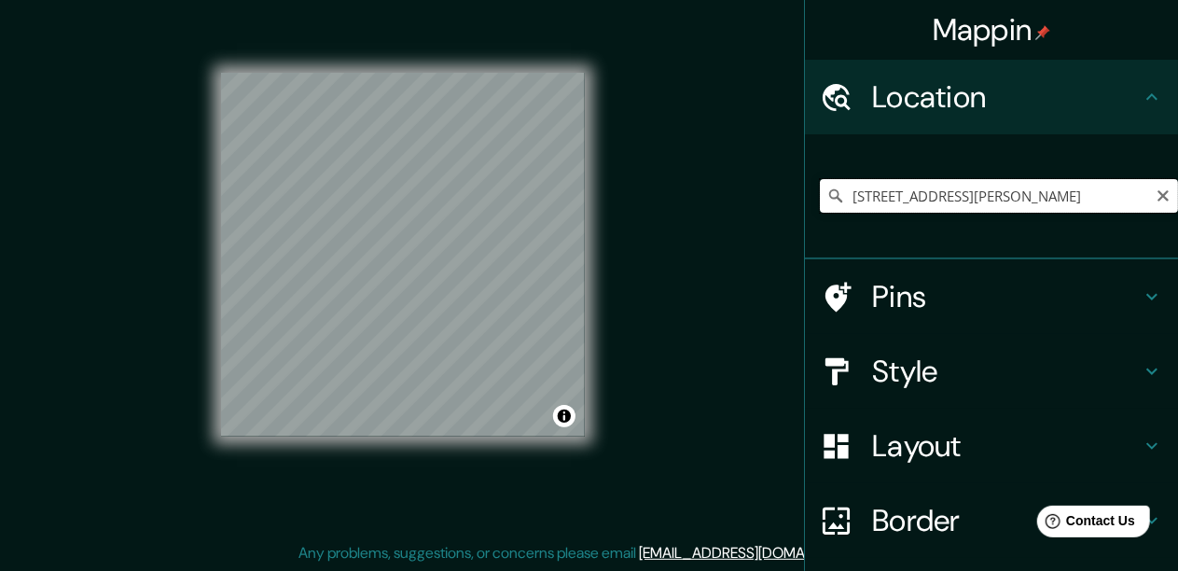
click at [931, 194] on input "[STREET_ADDRESS][PERSON_NAME]" at bounding box center [999, 196] width 358 height 34
click at [1075, 194] on input "[STREET_ADDRESS][PERSON_NAME]" at bounding box center [999, 196] width 358 height 34
click at [829, 194] on icon at bounding box center [835, 195] width 13 height 13
